Goal: Task Accomplishment & Management: Complete application form

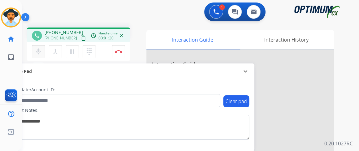
click at [43, 50] on button "mic Mute" at bounding box center [38, 51] width 13 height 13
click at [42, 50] on button "mic_off Mute" at bounding box center [38, 51] width 13 height 13
click at [43, 49] on button "mic Mute" at bounding box center [38, 51] width 13 height 13
click at [43, 49] on button "mic_off Mute" at bounding box center [38, 51] width 13 height 13
click at [35, 49] on mat-icon "mic" at bounding box center [38, 51] width 7 height 7
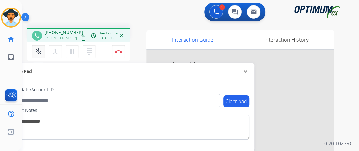
click at [41, 51] on mat-icon "mic_off" at bounding box center [38, 51] width 7 height 7
click at [119, 54] on button "Disconnect" at bounding box center [118, 51] width 13 height 13
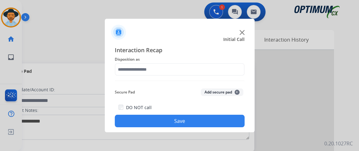
click at [197, 77] on div "Interaction Recap Disposition as Secure Pad Add secure pad + DO NOT call Save" at bounding box center [180, 87] width 130 height 82
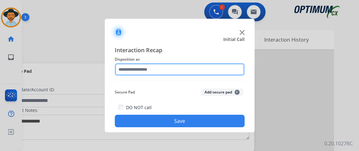
click at [196, 72] on input "text" at bounding box center [180, 69] width 130 height 12
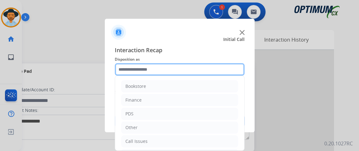
scroll to position [41, 0]
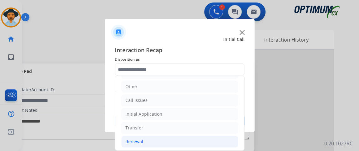
click at [185, 142] on li "Renewal" at bounding box center [179, 142] width 116 height 12
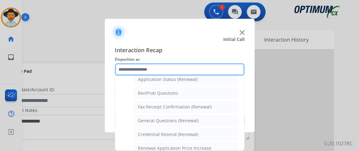
scroll to position [158, 0]
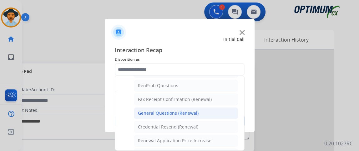
click at [214, 111] on li "General Questions (Renewal)" at bounding box center [186, 113] width 104 height 12
type input "**********"
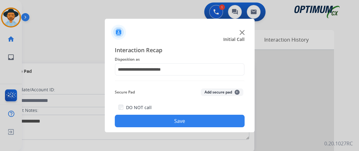
click at [210, 130] on div "**********" at bounding box center [180, 87] width 150 height 92
click at [209, 122] on button "Save" at bounding box center [180, 121] width 130 height 12
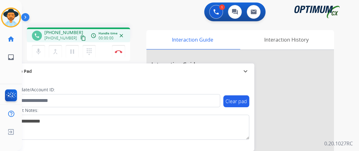
click at [80, 39] on mat-icon "content_copy" at bounding box center [83, 38] width 6 height 6
click at [41, 51] on mat-icon "mic" at bounding box center [38, 51] width 7 height 7
click at [38, 48] on mat-icon "mic_off" at bounding box center [38, 51] width 7 height 7
click at [43, 47] on button "mic Mute" at bounding box center [38, 51] width 13 height 13
click at [39, 48] on mat-icon "mic_off" at bounding box center [38, 51] width 7 height 7
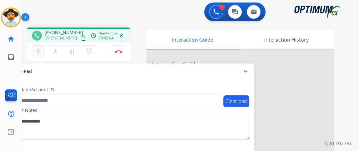
click at [41, 50] on mat-icon "mic" at bounding box center [38, 51] width 7 height 7
click at [41, 50] on mat-icon "mic_off" at bounding box center [38, 51] width 7 height 7
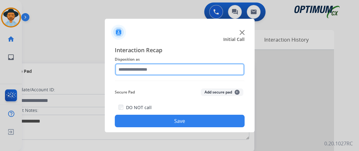
click at [158, 70] on input "text" at bounding box center [180, 69] width 130 height 12
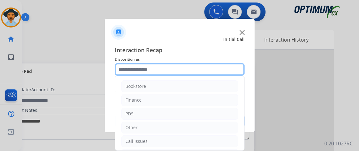
scroll to position [41, 0]
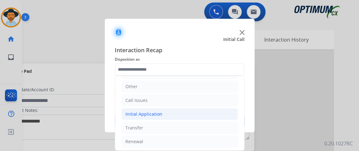
click at [164, 111] on li "Initial Application" at bounding box center [179, 114] width 116 height 12
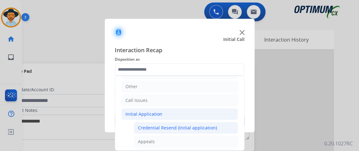
click at [163, 122] on li "Credential Resend (Initial application)" at bounding box center [186, 128] width 104 height 12
type input "**********"
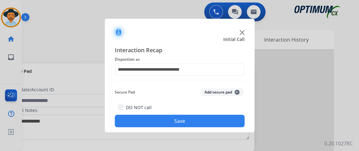
click at [163, 121] on button "Save" at bounding box center [180, 121] width 130 height 12
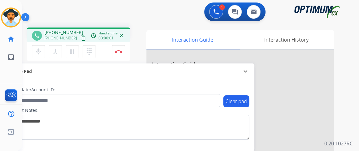
click at [80, 36] on mat-icon "content_copy" at bounding box center [83, 38] width 6 height 6
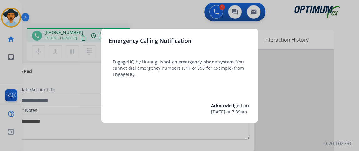
click at [76, 99] on div at bounding box center [179, 75] width 359 height 151
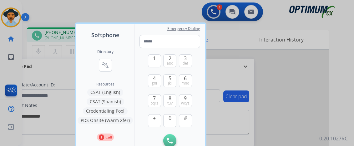
click at [240, 100] on div at bounding box center [177, 73] width 354 height 146
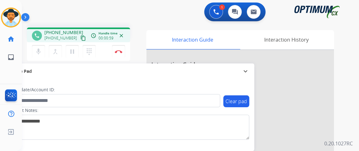
click at [358, 65] on div "1 Voice Interactions 0 Chat Interactions 0 Email Interactions phone [PHONE_NUMB…" at bounding box center [190, 75] width 337 height 151
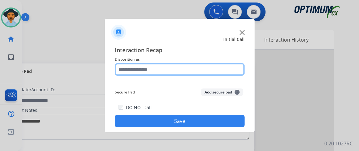
click at [214, 68] on input "text" at bounding box center [180, 69] width 130 height 12
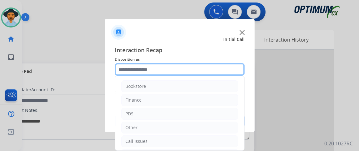
scroll to position [41, 0]
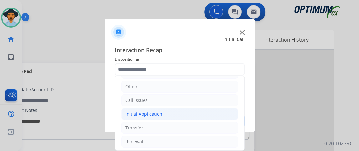
click at [214, 115] on li "Initial Application" at bounding box center [179, 114] width 116 height 12
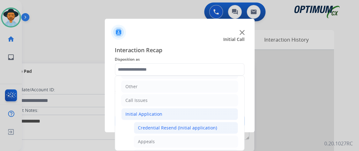
click at [213, 125] on div "Credential Resend (Initial application)" at bounding box center [177, 128] width 79 height 6
type input "**********"
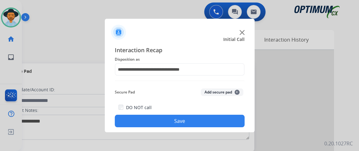
click at [210, 117] on button "Save" at bounding box center [180, 121] width 130 height 12
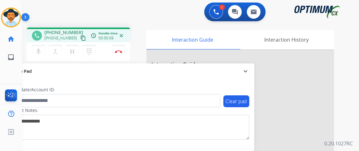
click at [80, 35] on mat-icon "content_copy" at bounding box center [83, 38] width 6 height 6
click at [123, 56] on button "Disconnect" at bounding box center [118, 51] width 13 height 13
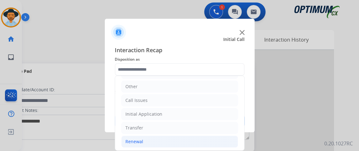
click at [184, 136] on li "Renewal" at bounding box center [179, 142] width 116 height 12
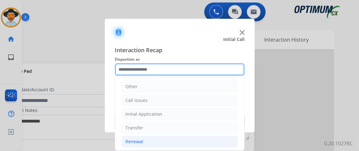
scroll to position [166, 0]
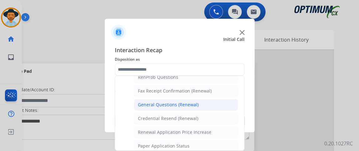
drag, startPoint x: 198, startPoint y: 107, endPoint x: 199, endPoint y: 114, distance: 6.9
click at [198, 107] on li "General Questions (Renewal)" at bounding box center [186, 105] width 104 height 12
click at [198, 107] on div "DO NOT call Save" at bounding box center [180, 115] width 130 height 24
type input "**********"
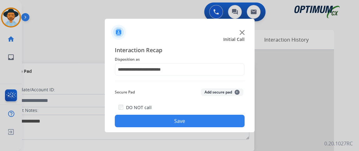
click at [199, 119] on button "Save" at bounding box center [180, 121] width 130 height 12
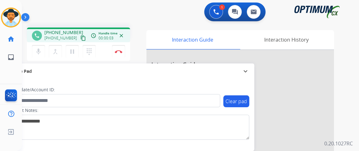
click at [80, 36] on mat-icon "content_copy" at bounding box center [83, 38] width 6 height 6
click at [41, 54] on mat-icon "mic" at bounding box center [38, 51] width 7 height 7
click at [41, 54] on mat-icon "mic_off" at bounding box center [38, 51] width 7 height 7
click at [37, 52] on mat-icon "mic" at bounding box center [38, 51] width 7 height 7
click at [37, 52] on mat-icon "mic_off" at bounding box center [38, 51] width 7 height 7
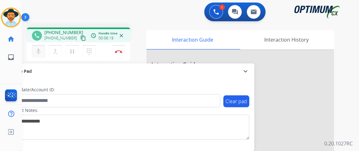
click at [39, 45] on button "mic Mute" at bounding box center [38, 51] width 13 height 13
click at [39, 45] on button "mic_off Mute" at bounding box center [38, 51] width 13 height 13
click at [63, 27] on div "phone [PHONE_NUMBER] [PHONE_NUMBER] content_copy access_time Call metrics Queue…" at bounding box center [183, 152] width 322 height 260
click at [62, 27] on div "phone [PHONE_NUMBER] [PHONE_NUMBER] content_copy access_time Call metrics Queue…" at bounding box center [183, 152] width 322 height 260
click at [38, 45] on button "mic Mute" at bounding box center [38, 51] width 13 height 13
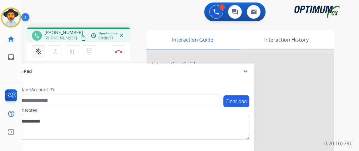
click at [38, 45] on button "mic_off Mute" at bounding box center [38, 51] width 13 height 13
click at [115, 54] on button "Disconnect" at bounding box center [118, 51] width 13 height 13
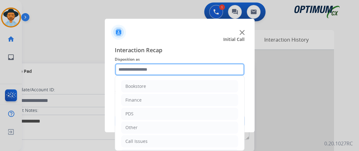
click at [199, 72] on input "text" at bounding box center [180, 69] width 130 height 12
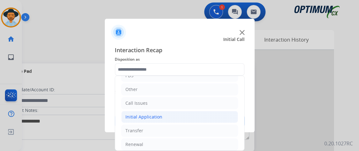
click at [205, 114] on li "Initial Application" at bounding box center [179, 117] width 116 height 12
click at [206, 114] on li "Initial Application" at bounding box center [179, 117] width 116 height 12
click at [207, 111] on li "Initial Application" at bounding box center [179, 117] width 116 height 12
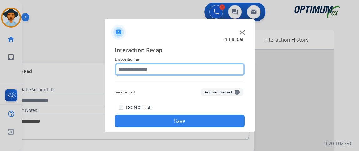
click at [229, 71] on input "text" at bounding box center [180, 69] width 130 height 12
click at [229, 70] on input "text" at bounding box center [180, 69] width 130 height 12
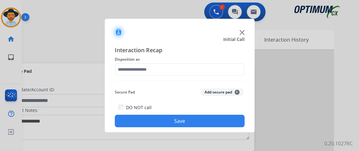
click at [229, 44] on div "Interaction Recap Disposition as Secure Pad Add secure pad + DO NOT call Save" at bounding box center [180, 87] width 150 height 92
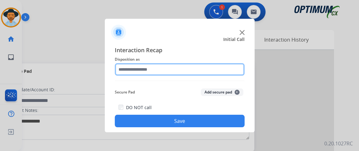
click at [232, 69] on input "text" at bounding box center [180, 69] width 130 height 12
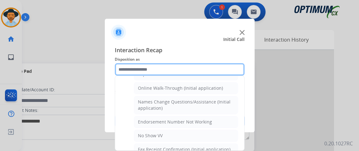
scroll to position [134, 0]
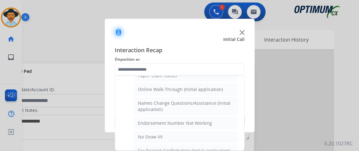
click at [220, 89] on li "Online Walk-Through (Initial application)" at bounding box center [186, 89] width 104 height 12
click at [220, 89] on button "Add secure pad +" at bounding box center [221, 91] width 42 height 7
type input "**********"
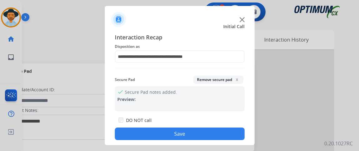
click at [223, 130] on button "Save" at bounding box center [180, 133] width 130 height 12
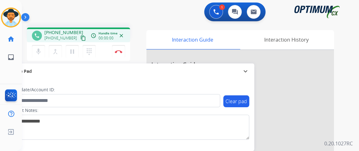
click at [80, 36] on mat-icon "content_copy" at bounding box center [83, 38] width 6 height 6
click at [41, 50] on mat-icon "mic" at bounding box center [38, 51] width 7 height 7
click at [69, 53] on mat-icon "pause" at bounding box center [71, 51] width 7 height 7
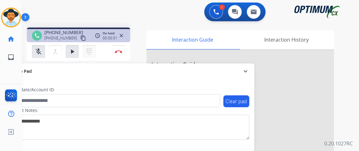
click at [85, 54] on mat-icon "dialpad" at bounding box center [88, 51] width 7 height 7
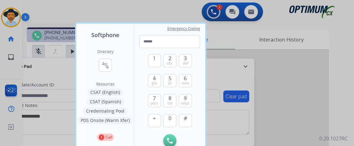
click at [109, 111] on button "Credentialing Pool" at bounding box center [105, 110] width 45 height 7
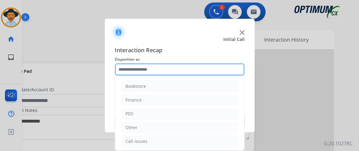
click at [175, 73] on input "text" at bounding box center [180, 69] width 130 height 12
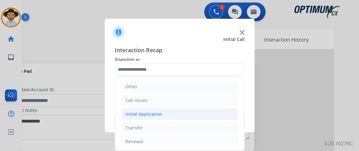
click at [178, 111] on li "Initial Application" at bounding box center [179, 114] width 116 height 12
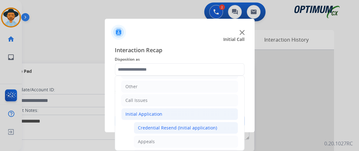
click at [189, 125] on div "Credential Resend (Initial application)" at bounding box center [177, 128] width 79 height 6
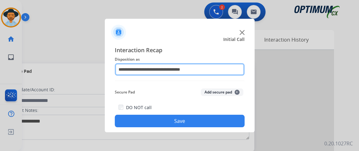
click at [200, 67] on input "**********" at bounding box center [180, 69] width 130 height 12
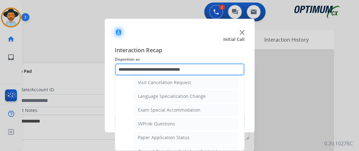
scroll to position [300, 0]
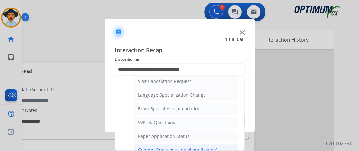
click at [219, 144] on li "General Questions (Initial application)" at bounding box center [186, 150] width 104 height 12
type input "**********"
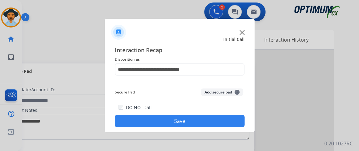
click at [209, 119] on button "Save" at bounding box center [180, 121] width 130 height 12
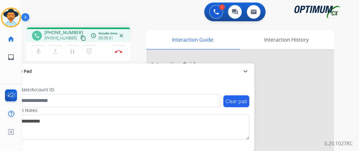
click at [79, 40] on button "content_copy" at bounding box center [82, 37] width 7 height 7
click at [40, 52] on mat-icon "mic" at bounding box center [38, 51] width 7 height 7
click at [38, 52] on mat-icon "mic_off" at bounding box center [38, 51] width 7 height 7
click at [38, 52] on mat-icon "mic" at bounding box center [38, 51] width 7 height 7
click at [37, 54] on mat-icon "mic_off" at bounding box center [38, 51] width 7 height 7
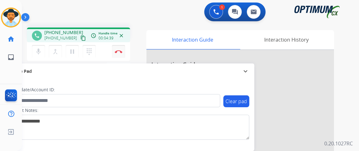
click at [125, 47] on div "mic Mute merge_type Bridge pause Hold dialpad Dialpad Disconnect" at bounding box center [78, 51] width 103 height 19
click at [105, 48] on div "mic Mute merge_type Bridge pause Hold dialpad Dialpad Disconnect" at bounding box center [78, 51] width 103 height 19
click at [112, 49] on button "Disconnect" at bounding box center [118, 51] width 13 height 13
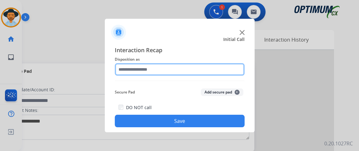
click at [202, 72] on input "text" at bounding box center [180, 69] width 130 height 12
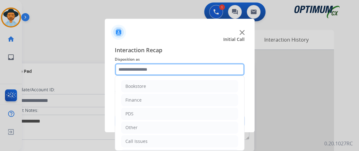
scroll to position [41, 0]
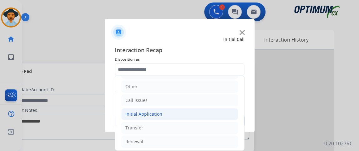
click at [209, 112] on li "Initial Application" at bounding box center [179, 114] width 116 height 12
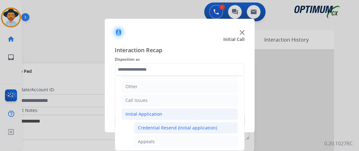
click at [203, 125] on div "Credential Resend (Initial application)" at bounding box center [177, 128] width 79 height 6
type input "**********"
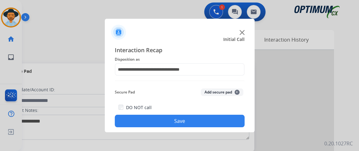
click at [203, 125] on button "Save" at bounding box center [180, 121] width 130 height 12
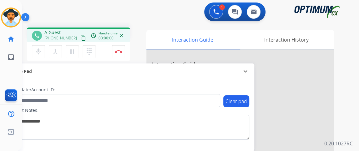
click at [80, 39] on mat-icon "content_copy" at bounding box center [83, 38] width 6 height 6
click at [35, 53] on mat-icon "mic" at bounding box center [38, 51] width 7 height 7
click at [41, 48] on mat-icon "mic_off" at bounding box center [38, 51] width 7 height 7
click at [80, 40] on mat-icon "content_copy" at bounding box center [83, 38] width 6 height 6
click at [115, 50] on img at bounding box center [118, 51] width 7 height 3
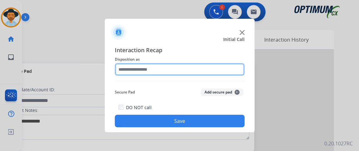
click at [165, 71] on input "text" at bounding box center [180, 69] width 130 height 12
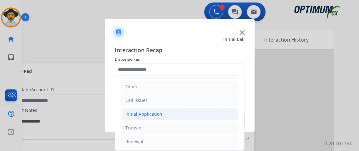
click at [171, 114] on li "Initial Application" at bounding box center [179, 114] width 116 height 12
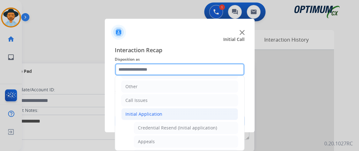
scroll to position [372, 0]
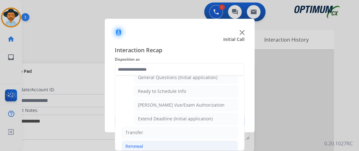
click at [202, 141] on li "Renewal" at bounding box center [179, 146] width 116 height 12
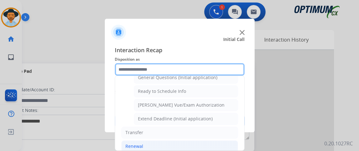
scroll to position [237, 0]
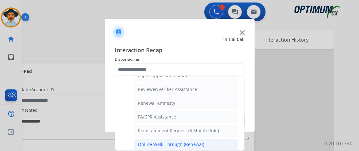
click at [215, 139] on li "Online Walk-Through (Renewal)" at bounding box center [186, 144] width 104 height 12
type input "**********"
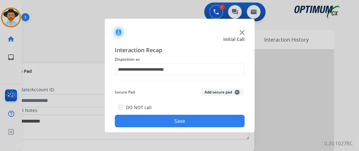
click at [210, 129] on div "**********" at bounding box center [180, 87] width 150 height 92
click at [210, 123] on button "Save" at bounding box center [180, 121] width 130 height 12
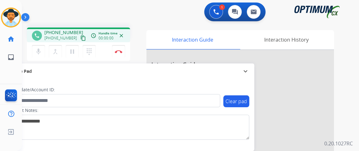
click at [80, 38] on mat-icon "content_copy" at bounding box center [83, 38] width 6 height 6
click at [43, 48] on button "mic Mute" at bounding box center [38, 51] width 13 height 13
click at [41, 50] on mat-icon "mic_off" at bounding box center [38, 51] width 7 height 7
click at [45, 51] on div "mic Mute merge_type Bridge pause Hold dialpad Dialpad" at bounding box center [65, 51] width 67 height 13
click at [42, 51] on button "mic Mute" at bounding box center [38, 51] width 13 height 13
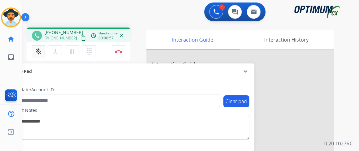
click at [42, 51] on button "mic_off Mute" at bounding box center [38, 51] width 13 height 13
click at [119, 48] on button "Disconnect" at bounding box center [118, 51] width 13 height 13
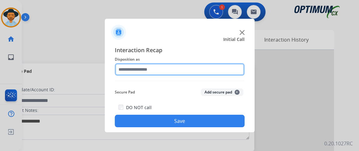
click at [180, 66] on input "text" at bounding box center [180, 69] width 130 height 12
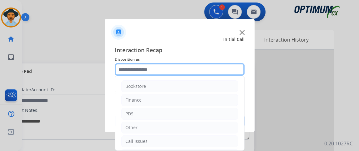
scroll to position [41, 0]
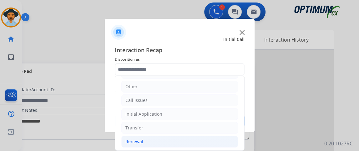
click at [184, 144] on li "Renewal" at bounding box center [179, 142] width 116 height 12
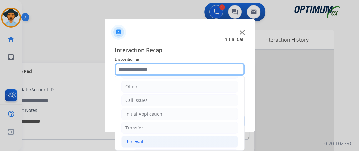
scroll to position [138, 0]
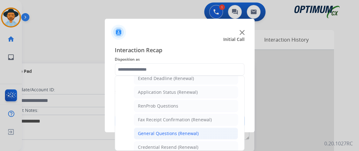
click at [196, 133] on div "General Questions (Renewal)" at bounding box center [168, 133] width 61 height 6
type input "**********"
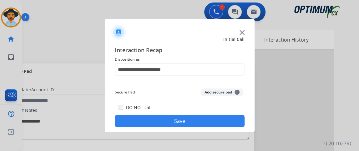
click at [193, 124] on button "Save" at bounding box center [180, 121] width 130 height 12
